Goal: Information Seeking & Learning: Learn about a topic

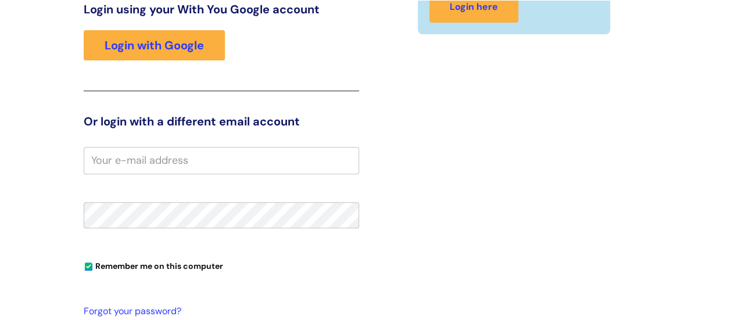
scroll to position [178, 0]
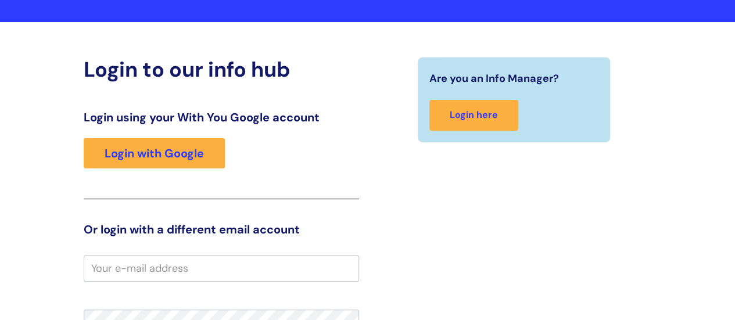
scroll to position [94, 0]
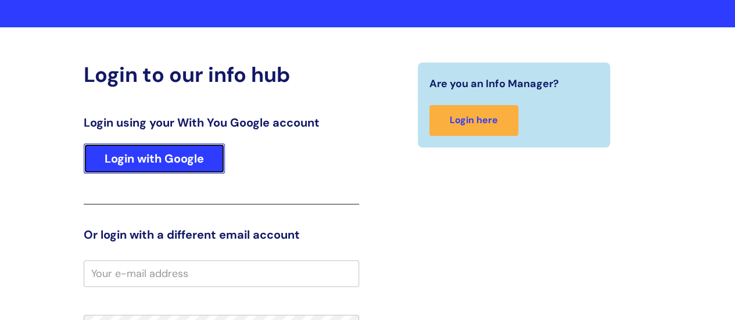
click at [180, 157] on link "Login with Google" at bounding box center [154, 158] width 141 height 30
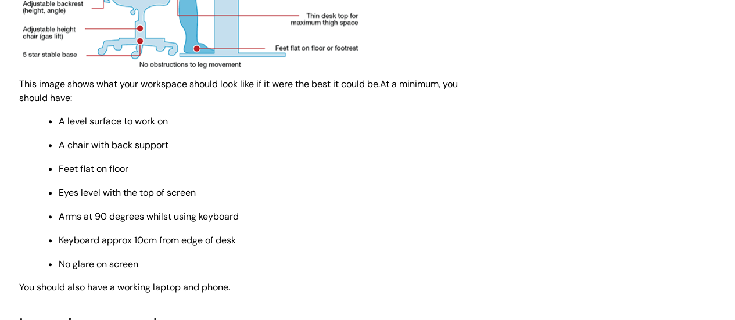
scroll to position [447, 0]
